Goal: Transaction & Acquisition: Purchase product/service

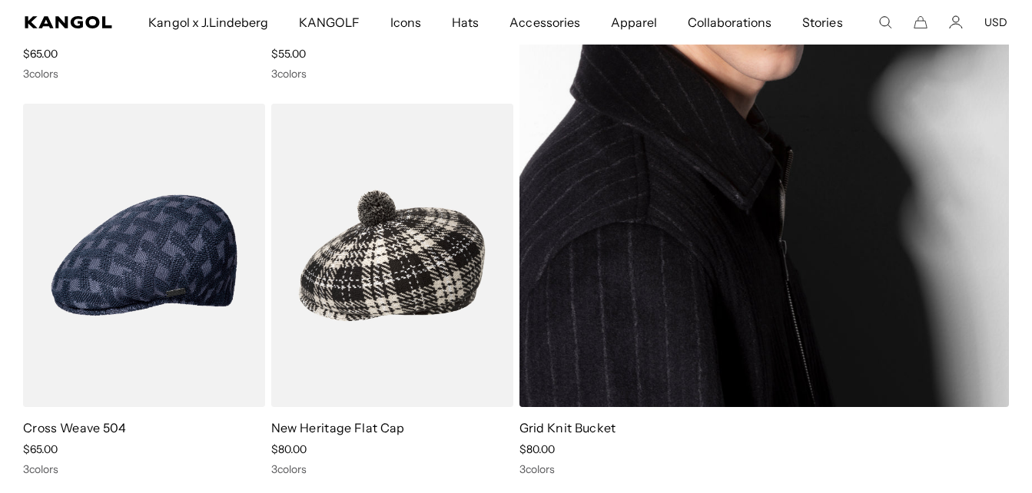
scroll to position [0, 317]
click at [712, 179] on img at bounding box center [765, 57] width 490 height 699
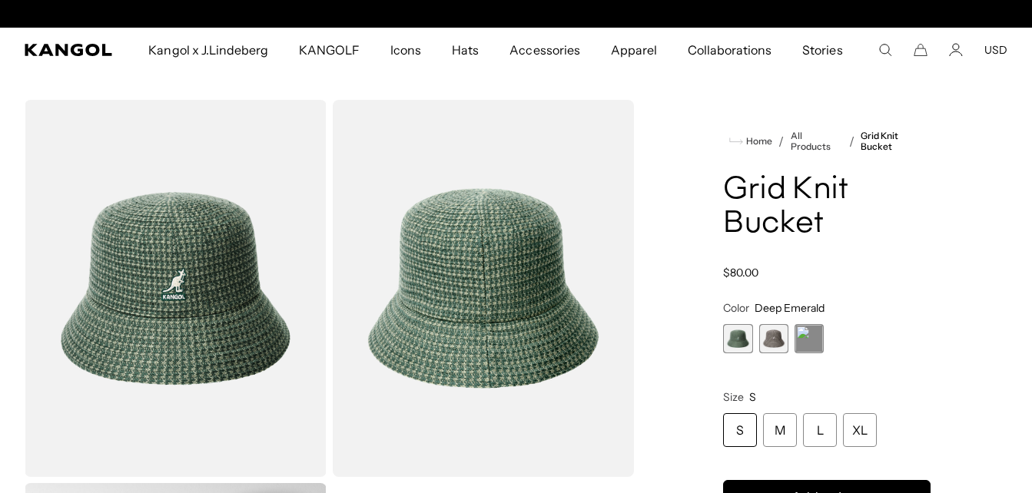
scroll to position [0, 317]
click at [816, 347] on span "3 of 3" at bounding box center [809, 338] width 29 height 29
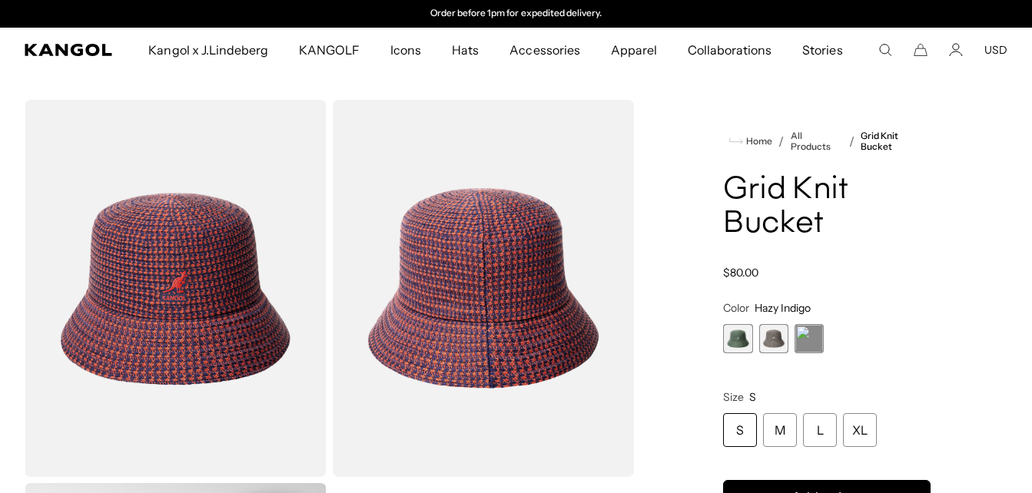
click at [769, 332] on span "2 of 3" at bounding box center [773, 338] width 29 height 29
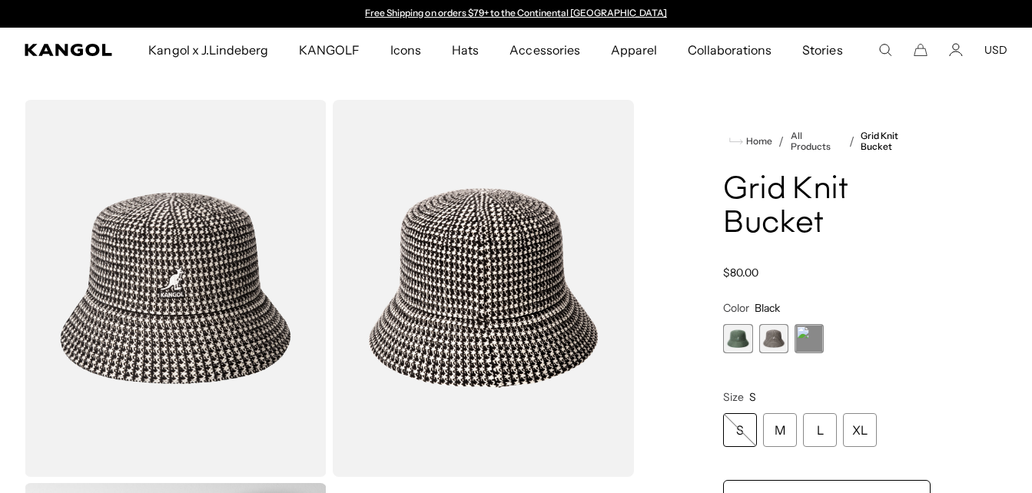
click at [727, 344] on span "1 of 3" at bounding box center [737, 338] width 29 height 29
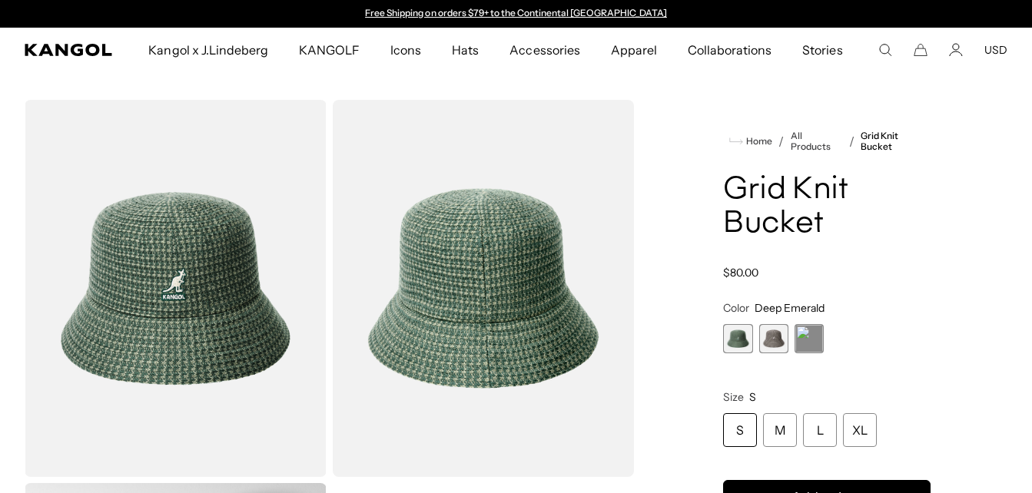
click at [774, 341] on span "2 of 3" at bounding box center [773, 338] width 29 height 29
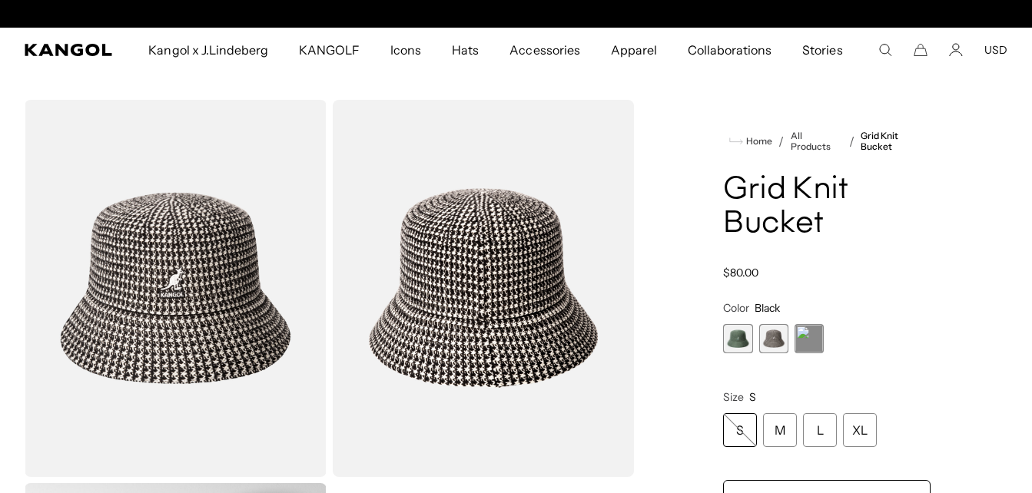
scroll to position [0, 317]
click at [732, 331] on span "1 of 3" at bounding box center [737, 338] width 29 height 29
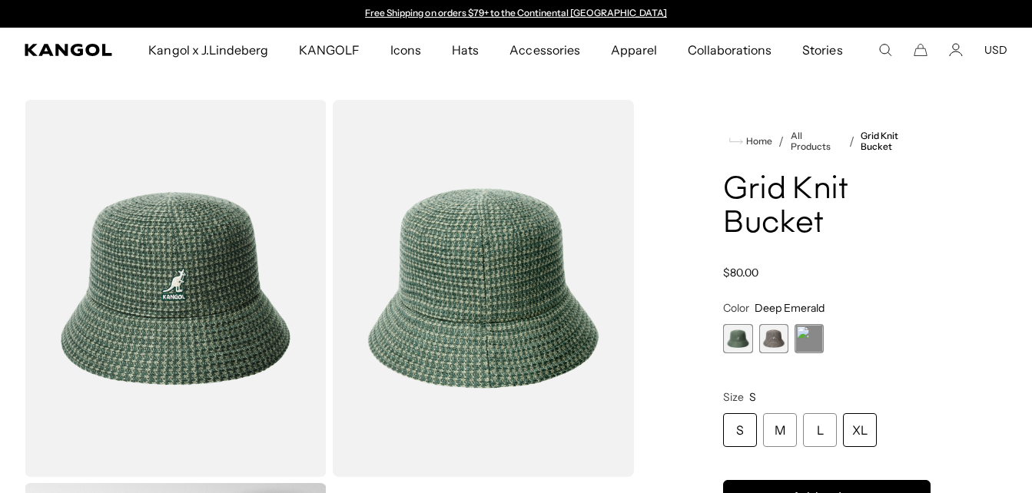
click at [865, 436] on div "XL" at bounding box center [860, 431] width 34 height 34
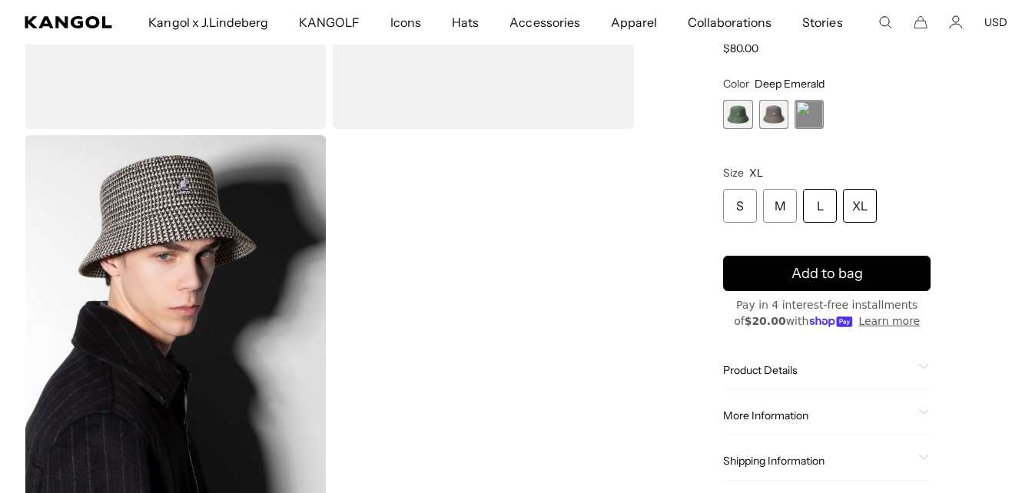
click at [826, 208] on div "L" at bounding box center [820, 207] width 34 height 34
click at [821, 204] on div "L" at bounding box center [820, 207] width 34 height 34
